Goal: Task Accomplishment & Management: Use online tool/utility

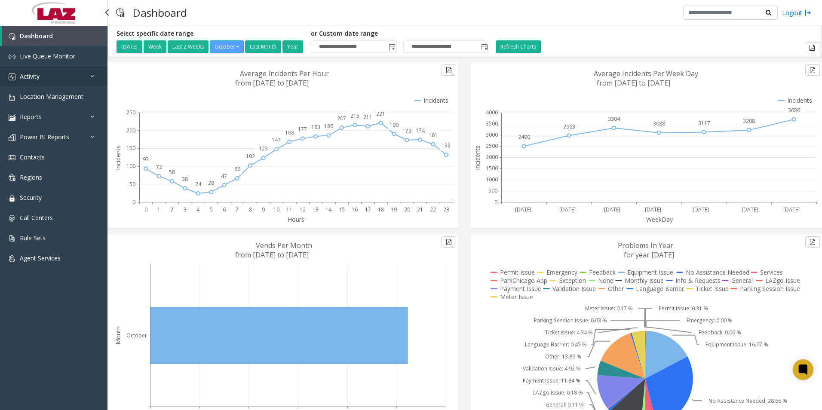
click at [35, 75] on span "Activity" at bounding box center [30, 76] width 20 height 8
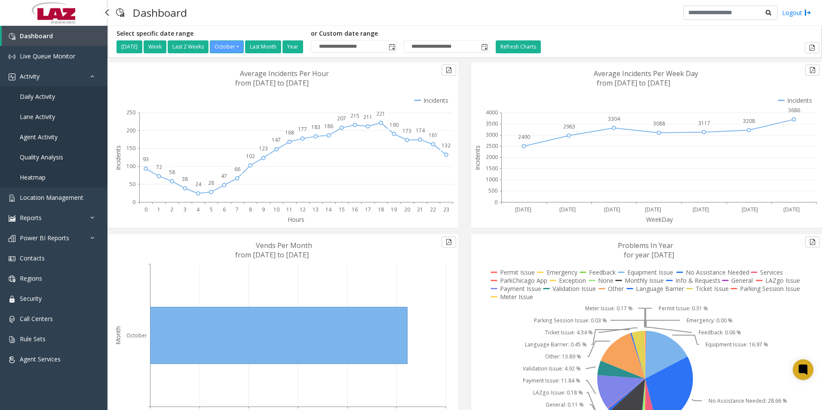
click at [34, 93] on span "Daily Activity" at bounding box center [37, 96] width 35 height 8
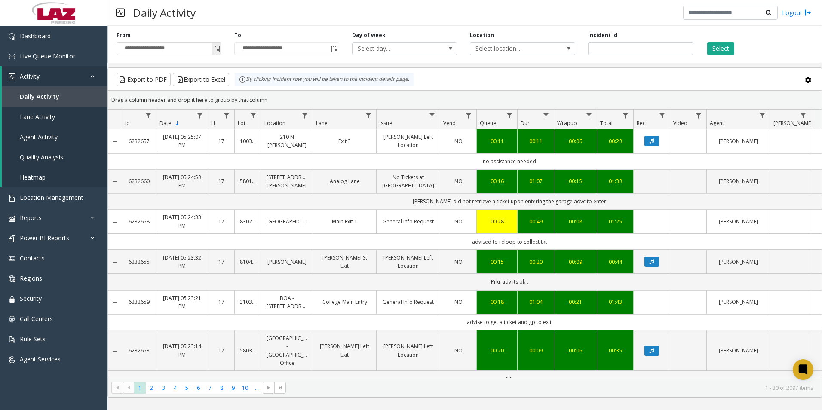
click at [218, 49] on span "Toggle popup" at bounding box center [216, 49] width 7 height 7
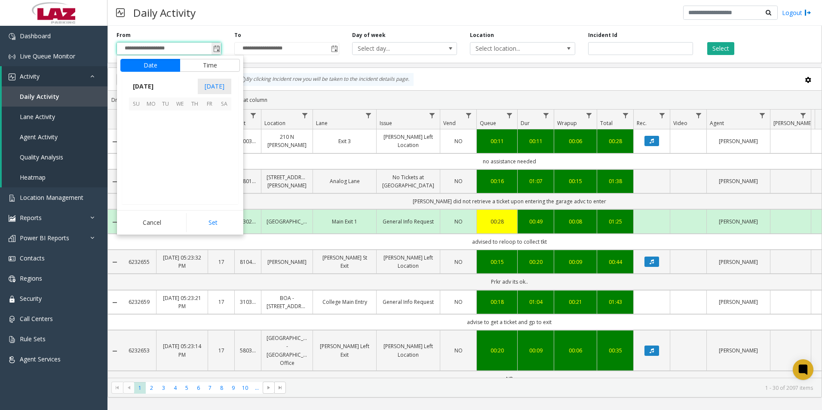
scroll to position [154460, 0]
click at [202, 64] on button "Time" at bounding box center [210, 65] width 60 height 13
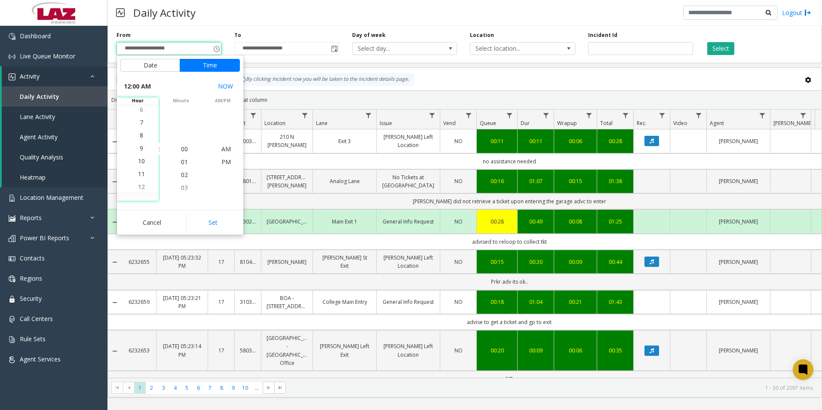
scroll to position [129, 0]
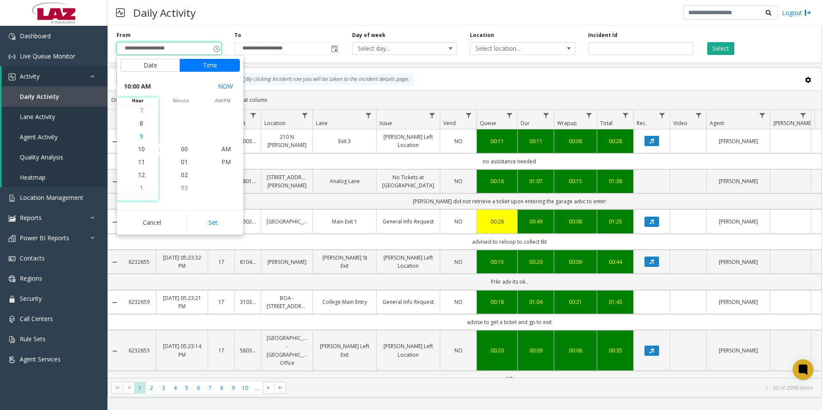
click at [140, 135] on span "9" at bounding box center [141, 136] width 3 height 8
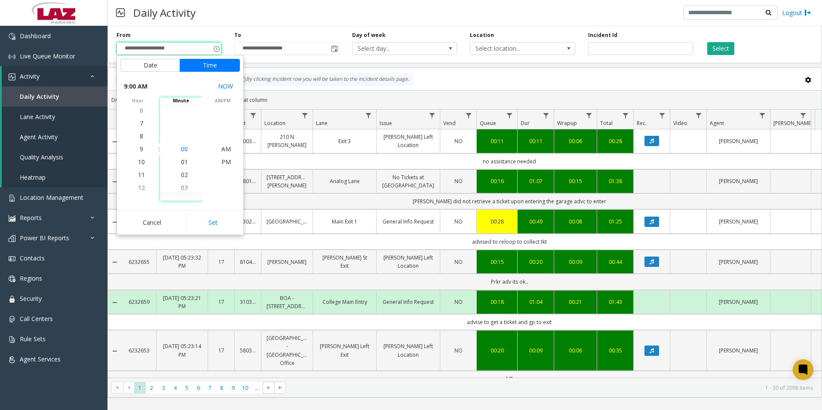
click at [181, 149] on span "00" at bounding box center [184, 149] width 7 height 8
click at [222, 148] on span "AM" at bounding box center [225, 149] width 9 height 8
click at [221, 220] on button "Set" at bounding box center [213, 222] width 54 height 19
type input "**********"
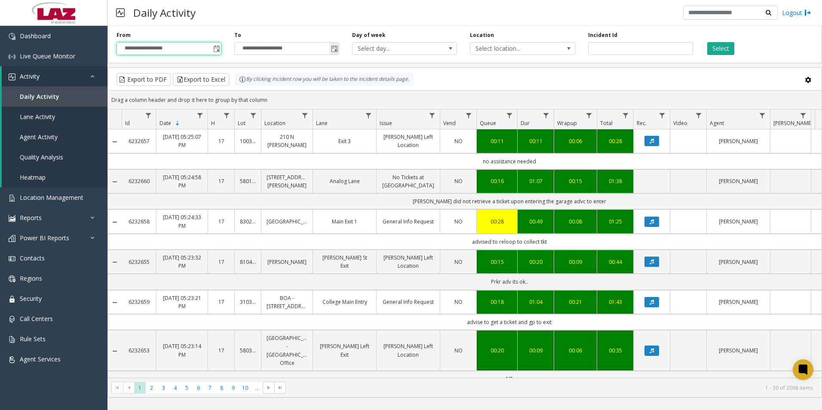
click at [335, 48] on span "Toggle popup" at bounding box center [334, 49] width 7 height 7
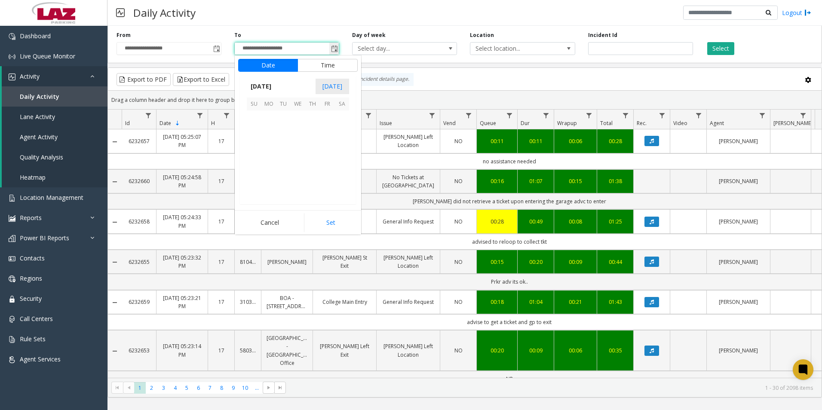
scroll to position [13, 0]
click at [320, 62] on button "Time" at bounding box center [328, 65] width 60 height 13
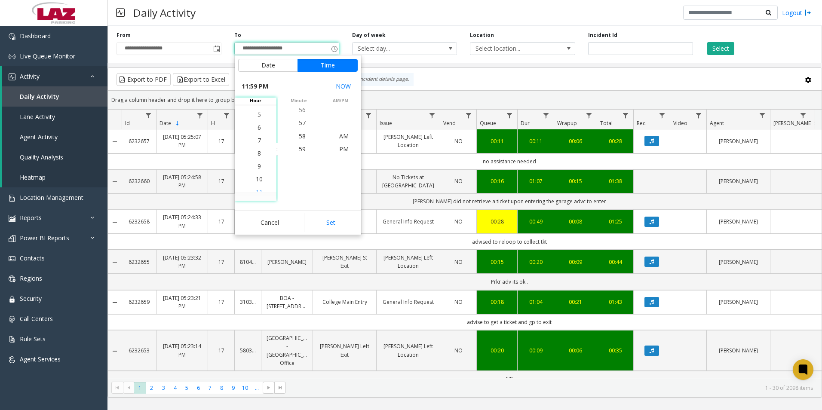
scroll to position [245, 0]
click at [258, 123] on span "5" at bounding box center [259, 123] width 3 height 8
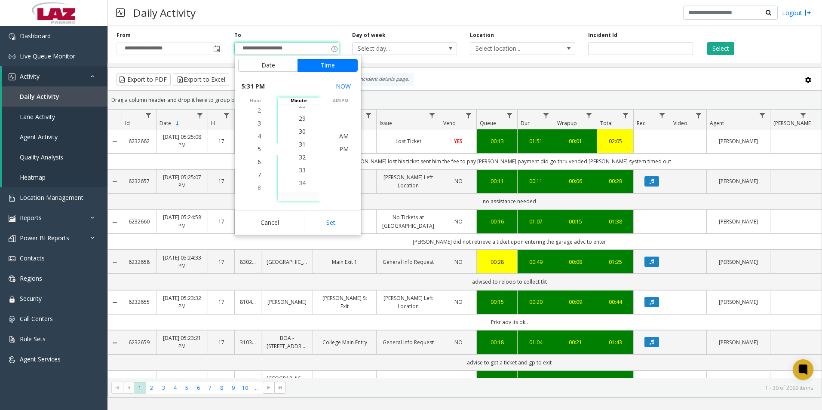
scroll to position [400, 0]
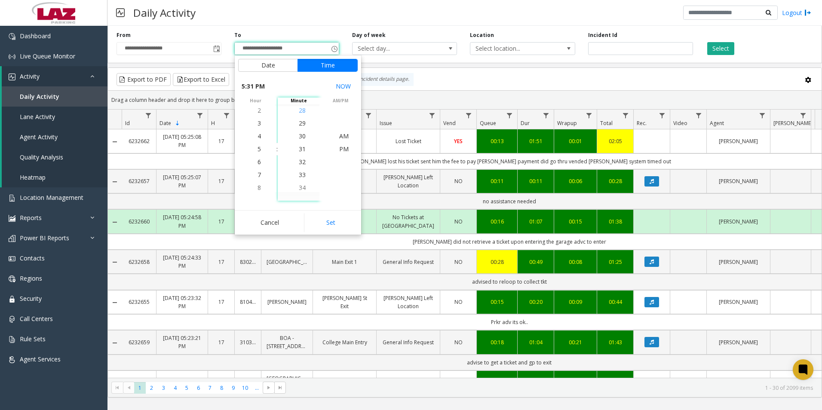
click at [299, 111] on span "28" at bounding box center [302, 110] width 7 height 8
click at [341, 145] on span "PM" at bounding box center [343, 149] width 9 height 8
click at [336, 221] on button "Set" at bounding box center [331, 222] width 54 height 19
type input "**********"
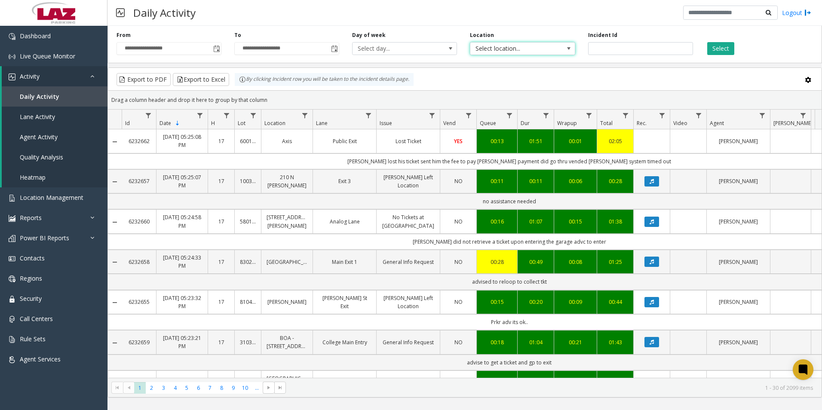
click at [556, 46] on span "Select location..." at bounding box center [522, 48] width 105 height 13
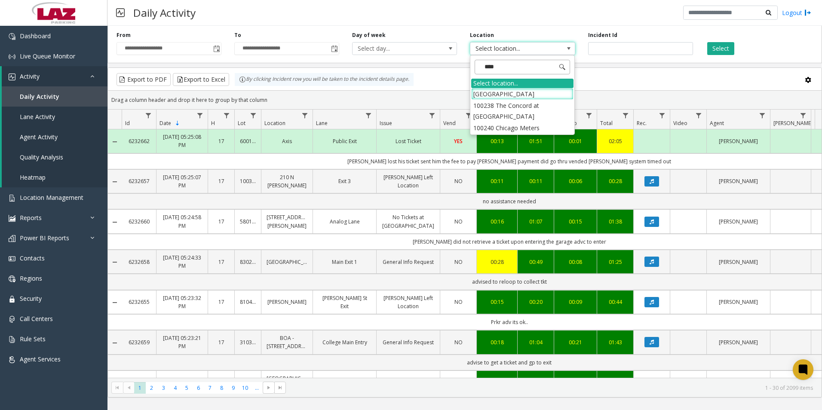
type input "*****"
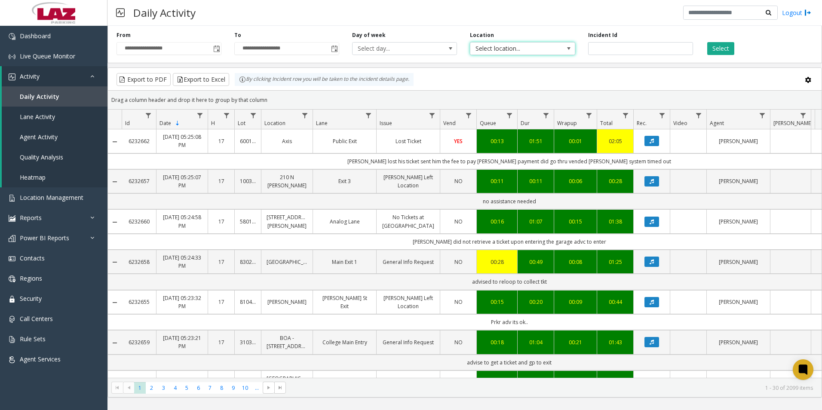
click at [571, 47] on span at bounding box center [569, 48] width 7 height 7
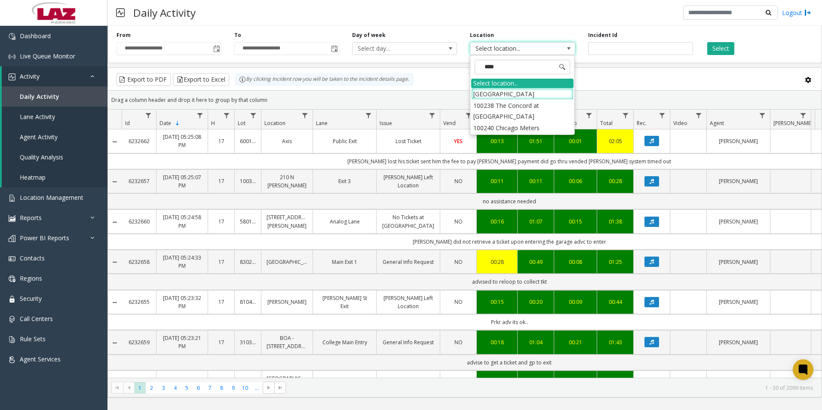
type input "*****"
click at [484, 93] on li "100240 Chicago Meters" at bounding box center [522, 94] width 102 height 12
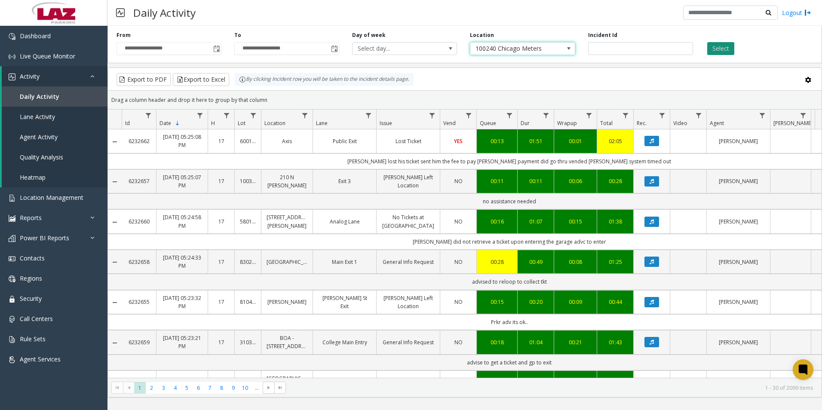
click at [725, 45] on button "Select" at bounding box center [720, 48] width 27 height 13
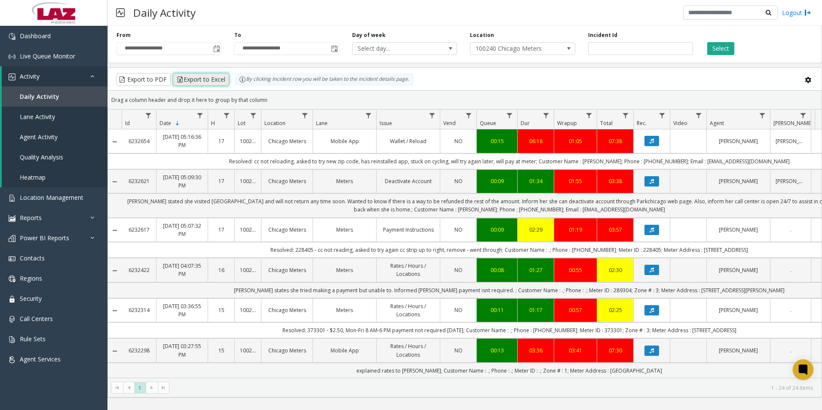
click at [220, 77] on button "Export to Excel" at bounding box center [201, 79] width 56 height 13
click at [197, 75] on button "Export to Excel" at bounding box center [201, 79] width 56 height 13
